Goal: Transaction & Acquisition: Purchase product/service

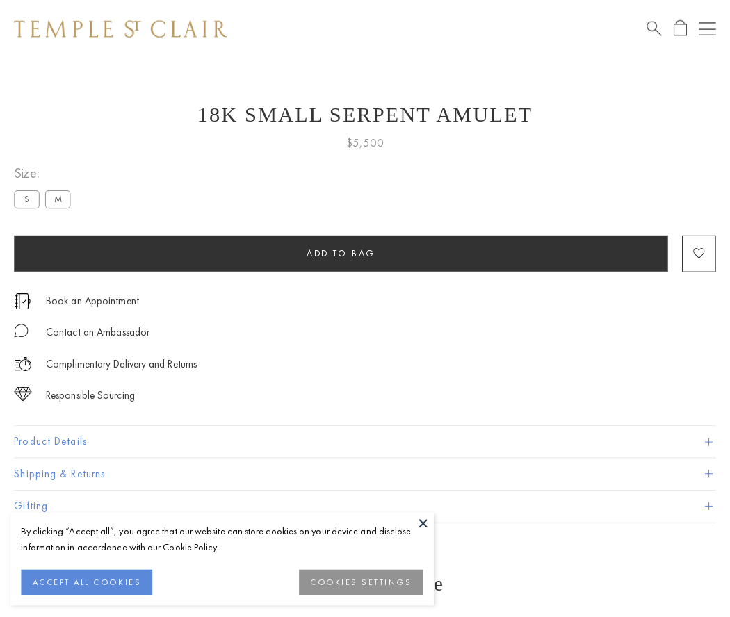
scroll to position [16, 0]
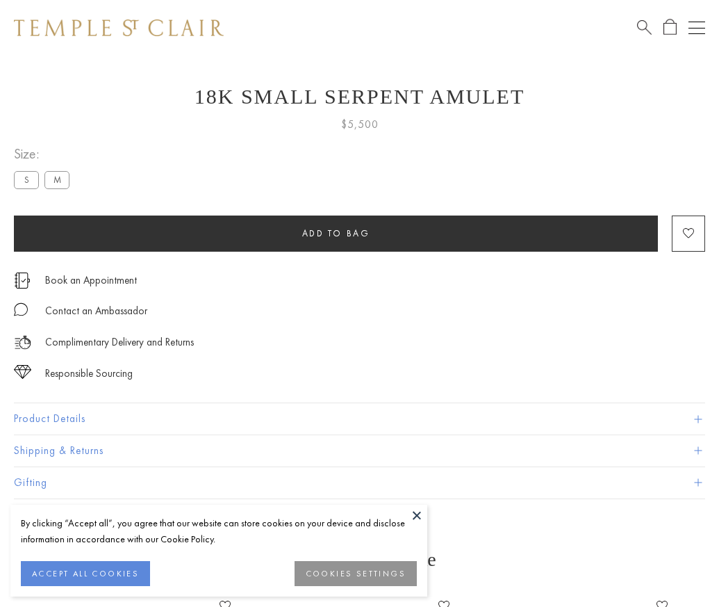
click at [336, 233] on span "Add to bag" at bounding box center [336, 233] width 68 height 12
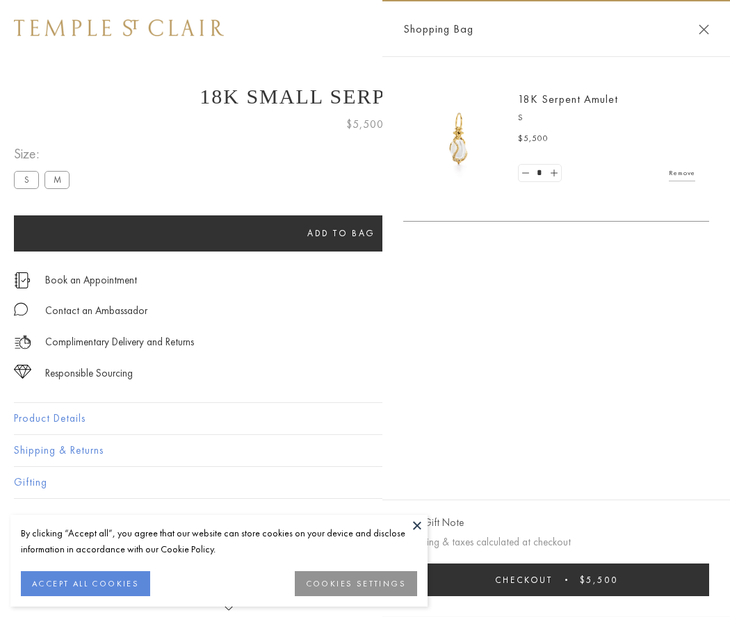
click at [605, 579] on span "$5,500" at bounding box center [598, 580] width 38 height 12
